Goal: Communication & Community: Connect with others

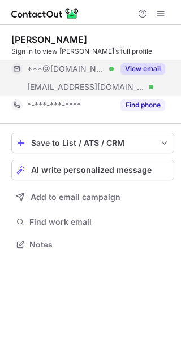
scroll to position [236, 181]
click at [157, 65] on button "View email" at bounding box center [142, 68] width 45 height 11
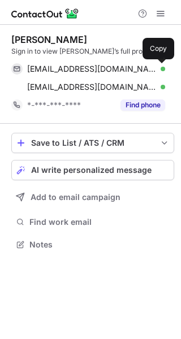
click at [157, 65] on span at bounding box center [159, 68] width 9 height 9
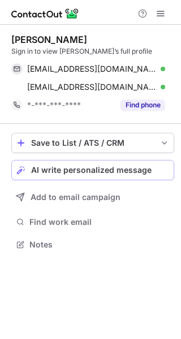
click at [118, 169] on span "AI write personalized message" at bounding box center [91, 169] width 120 height 9
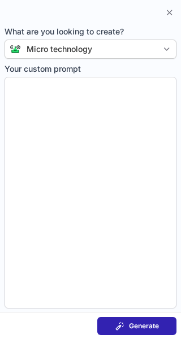
type textarea "**********"
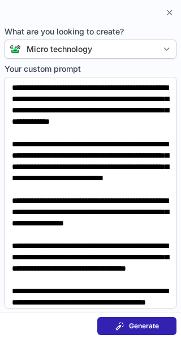
click at [126, 322] on div "Generate" at bounding box center [136, 325] width 43 height 9
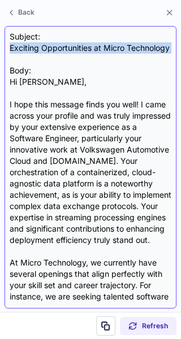
drag, startPoint x: 9, startPoint y: 46, endPoint x: 87, endPoint y: 65, distance: 80.6
click at [87, 65] on div "Subject: Exciting Opportunities at Micro Technology Body: Hi Yuanjyun, I hope t…" at bounding box center [91, 167] width 172 height 282
copy div "Exciting Opportunities at Micro Technology"
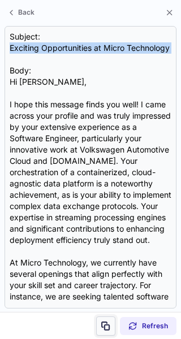
click at [106, 323] on span at bounding box center [105, 325] width 9 height 9
